Goal: Task Accomplishment & Management: Manage account settings

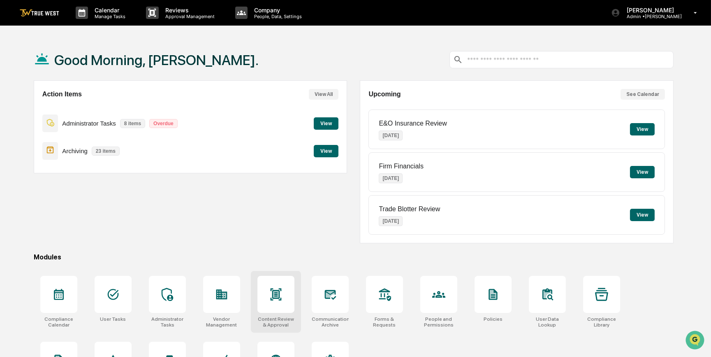
click at [281, 300] on icon at bounding box center [275, 294] width 13 height 13
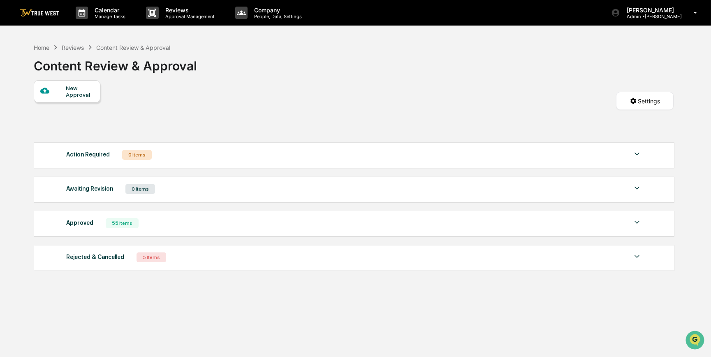
click at [151, 225] on div "Approved 55 Items" at bounding box center [354, 223] width 576 height 12
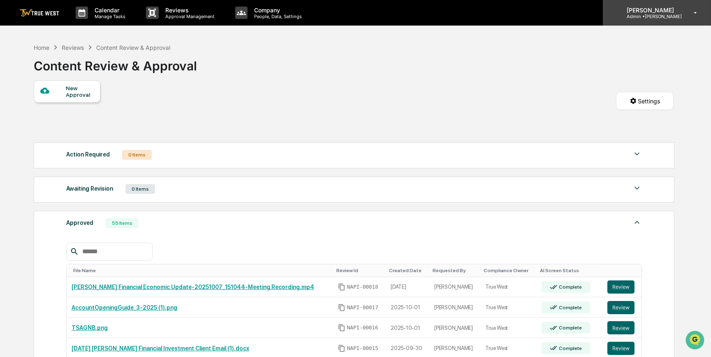
click at [653, 16] on p "Admin • Napier" at bounding box center [651, 17] width 62 height 6
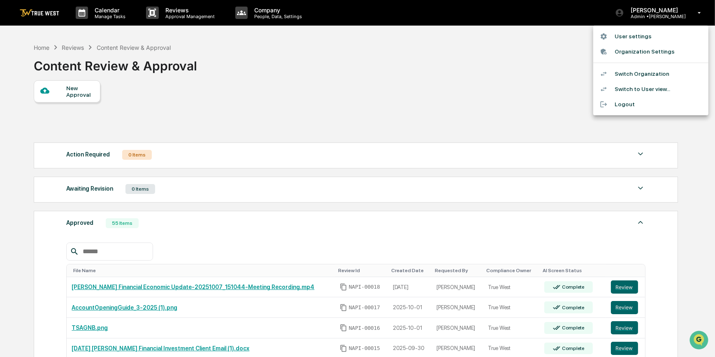
click at [640, 70] on li "Switch Organization" at bounding box center [650, 73] width 115 height 15
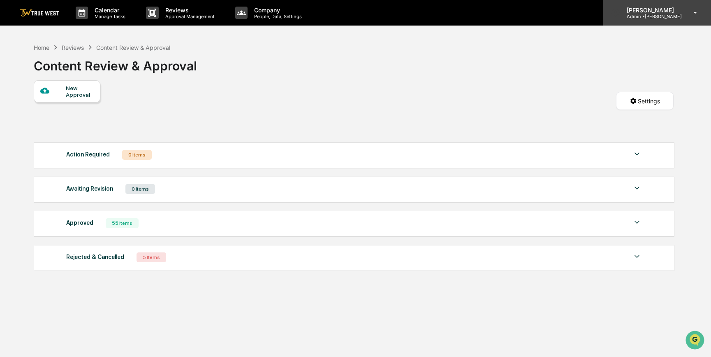
click at [650, 20] on div "Carliss Marshall Admin • Napier" at bounding box center [657, 13] width 108 height 26
